Goal: Task Accomplishment & Management: Manage account settings

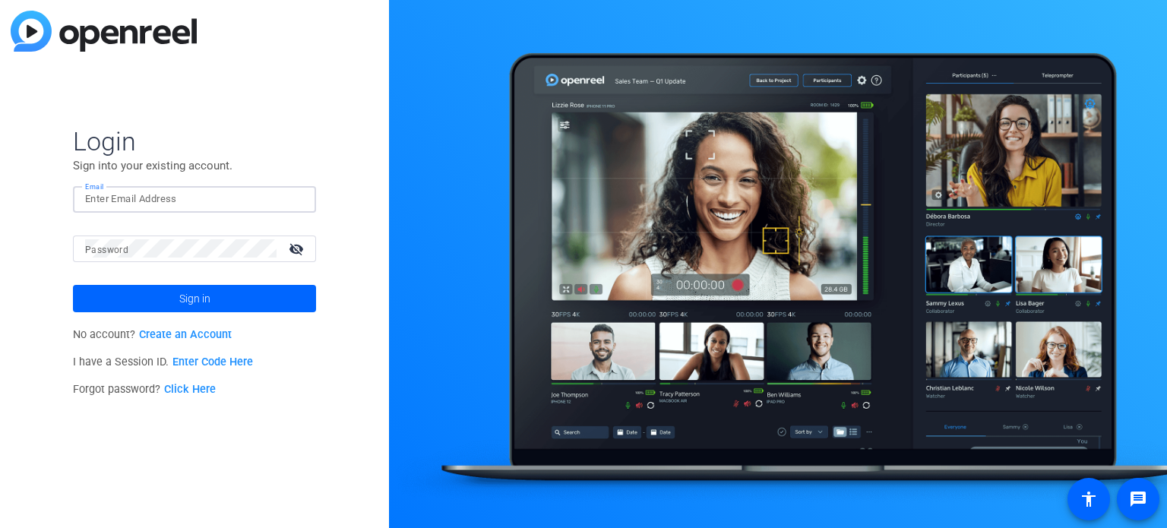
click at [213, 195] on input "Email" at bounding box center [194, 199] width 219 height 18
type input "katherine.barno@gartner.com"
click at [168, 334] on link "Create an Account" at bounding box center [185, 334] width 93 height 13
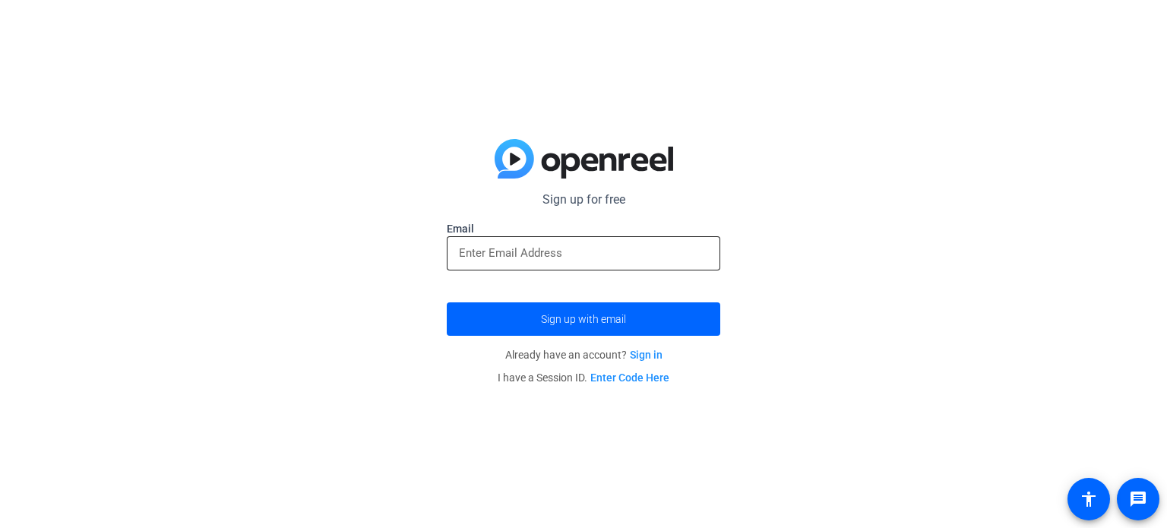
click at [592, 236] on div at bounding box center [583, 253] width 249 height 34
click at [592, 245] on input "email" at bounding box center [583, 253] width 249 height 18
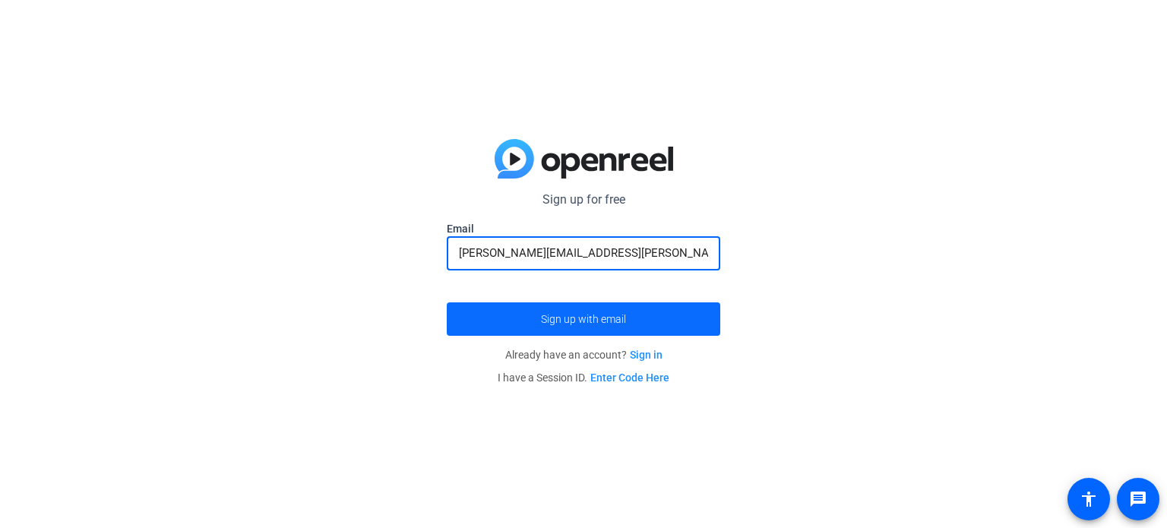
type input "katherine.barno@gartner.com"
click at [603, 319] on span "Sign up with email" at bounding box center [583, 319] width 85 height 0
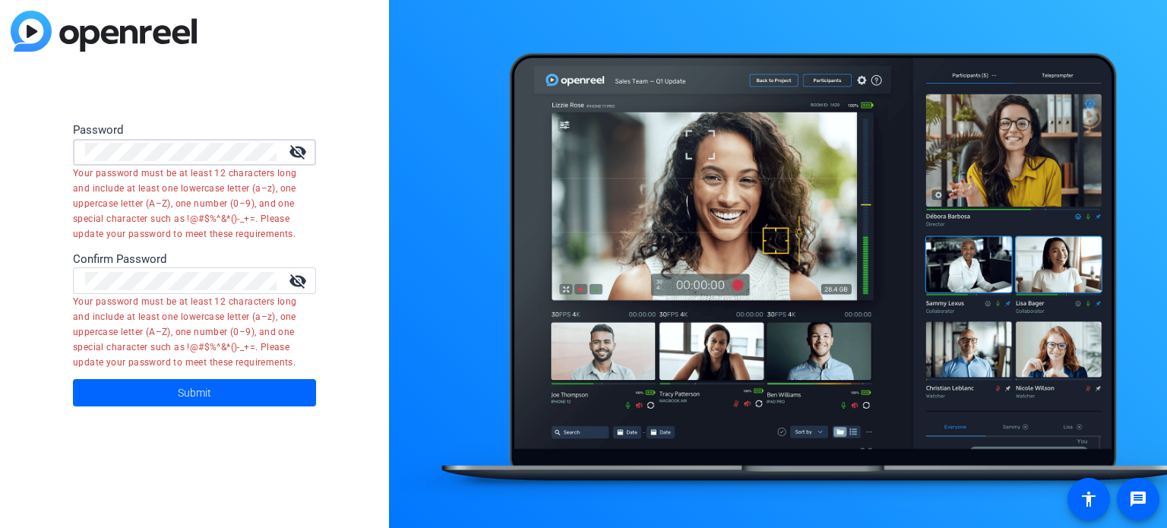
click at [49, 155] on div "Password visibility_off Your password must be at least 12 characters long and i…" at bounding box center [194, 264] width 389 height 528
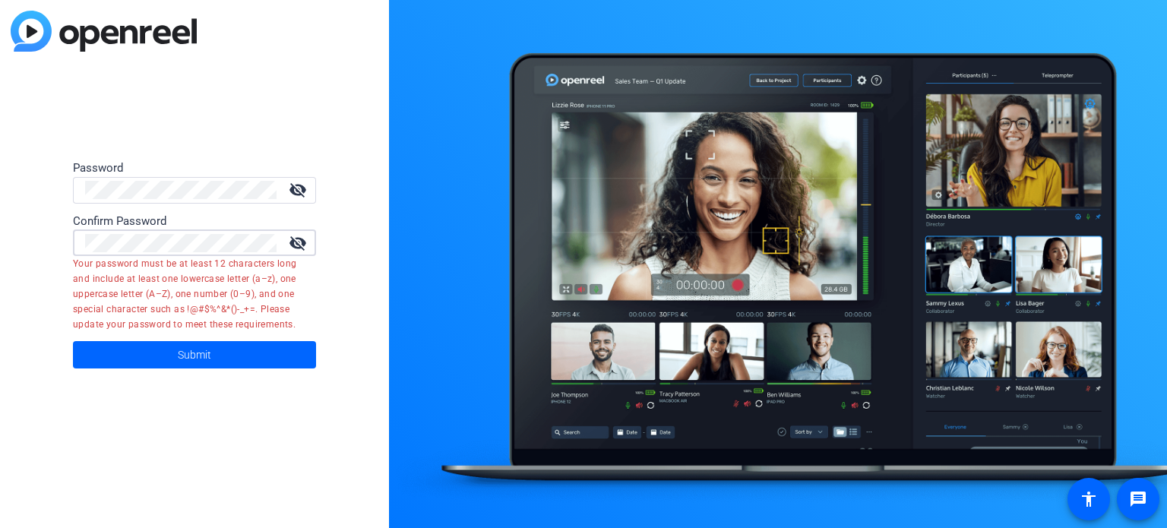
click at [73, 341] on button "Submit" at bounding box center [194, 354] width 243 height 27
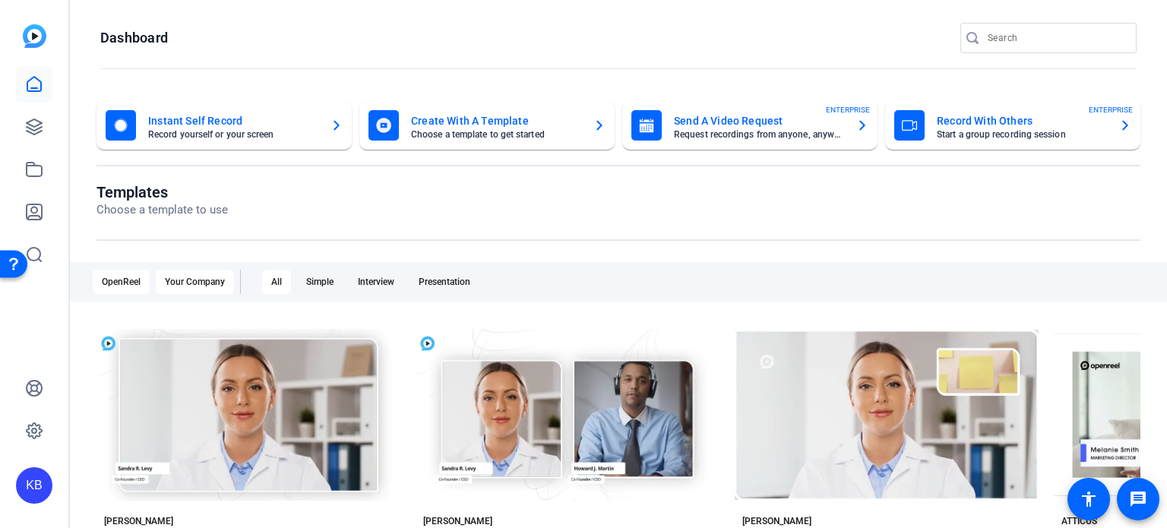
click at [204, 278] on div "Your Company" at bounding box center [195, 282] width 78 height 24
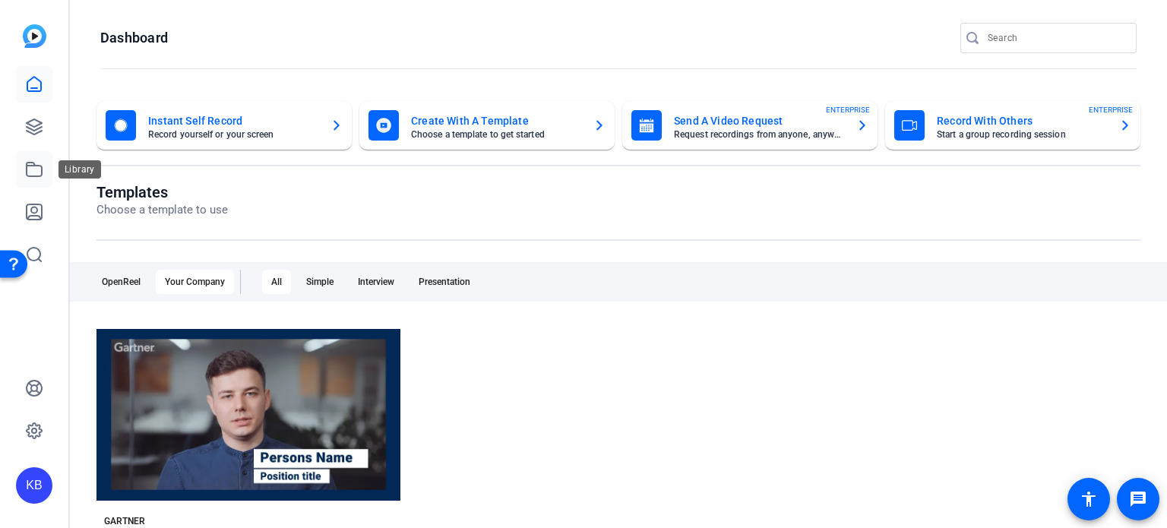
click at [37, 170] on icon at bounding box center [34, 169] width 18 height 18
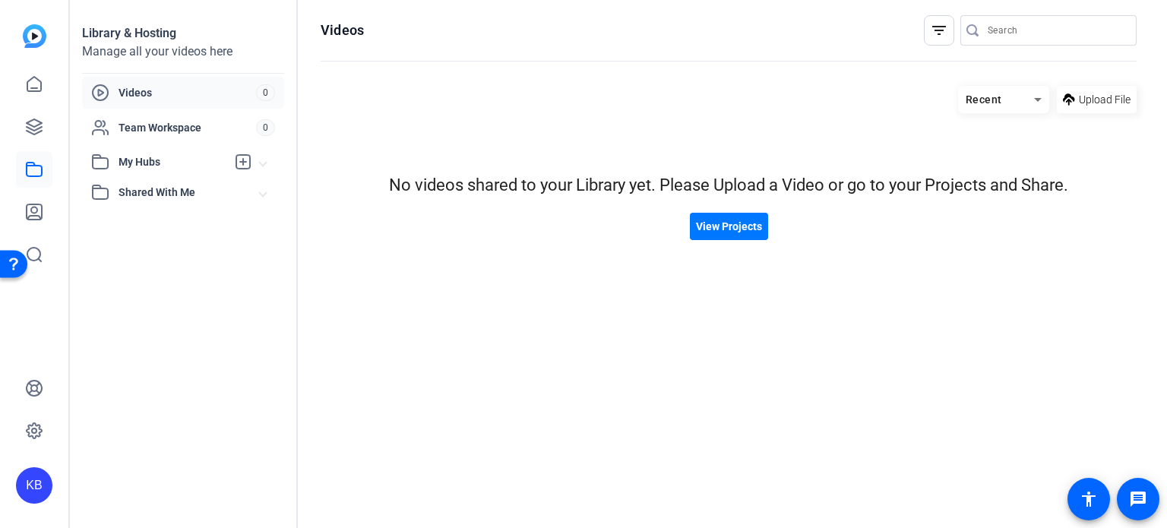
click at [264, 159] on span at bounding box center [263, 162] width 6 height 16
click at [262, 226] on span at bounding box center [263, 226] width 6 height 16
click at [1046, 33] on input "Search" at bounding box center [1056, 30] width 137 height 18
paste input "[PERSON_NAME]-Sales Enablement Kickstart 2025-Sales Enablement Kickstart Self R…"
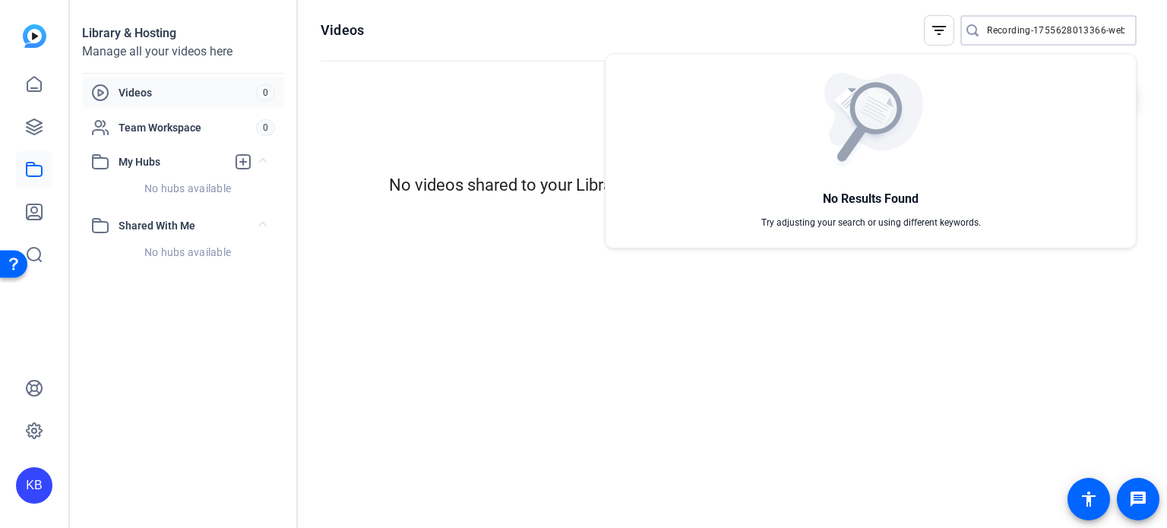
type input "[PERSON_NAME]-Sales Enablement Kickstart 2025-Sales Enablement Kickstart Self R…"
click at [444, 46] on div at bounding box center [583, 264] width 1167 height 528
